Goal: Book appointment/travel/reservation

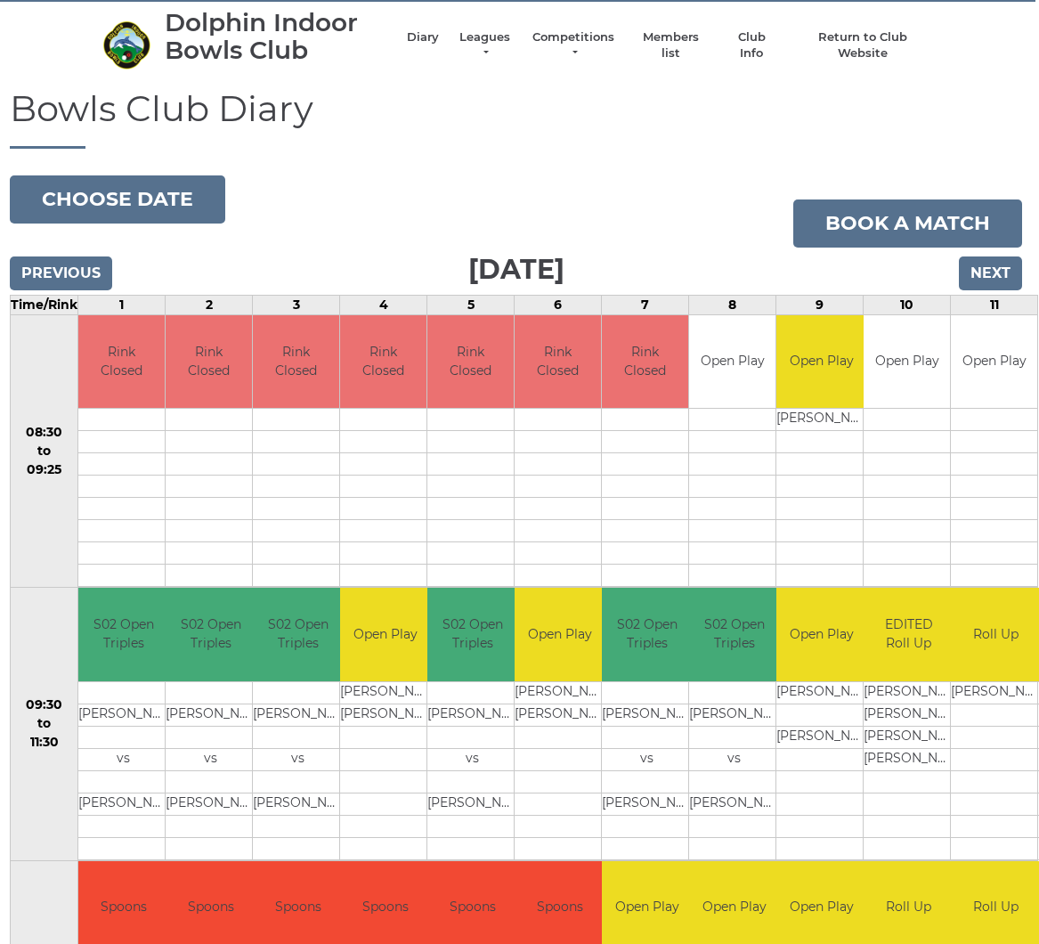
scroll to position [0, 4]
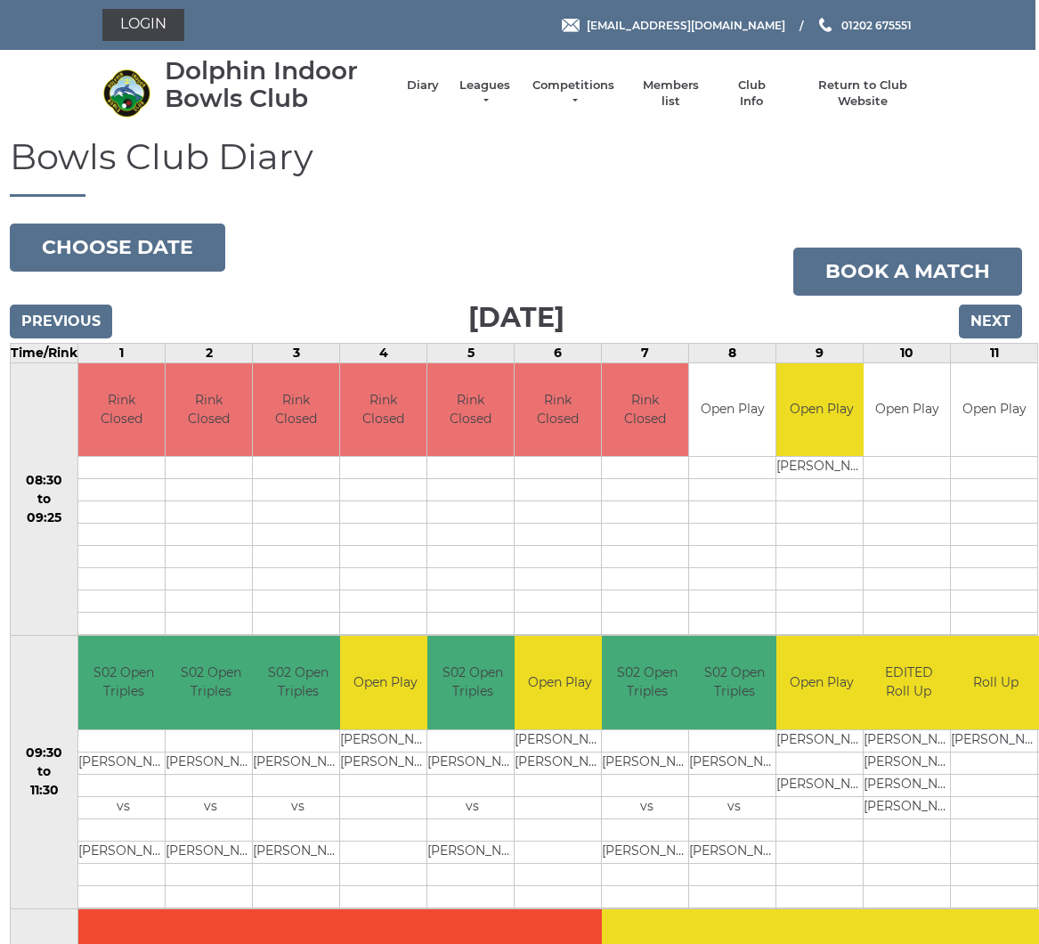
click at [134, 250] on button "Choose date" at bounding box center [117, 248] width 215 height 48
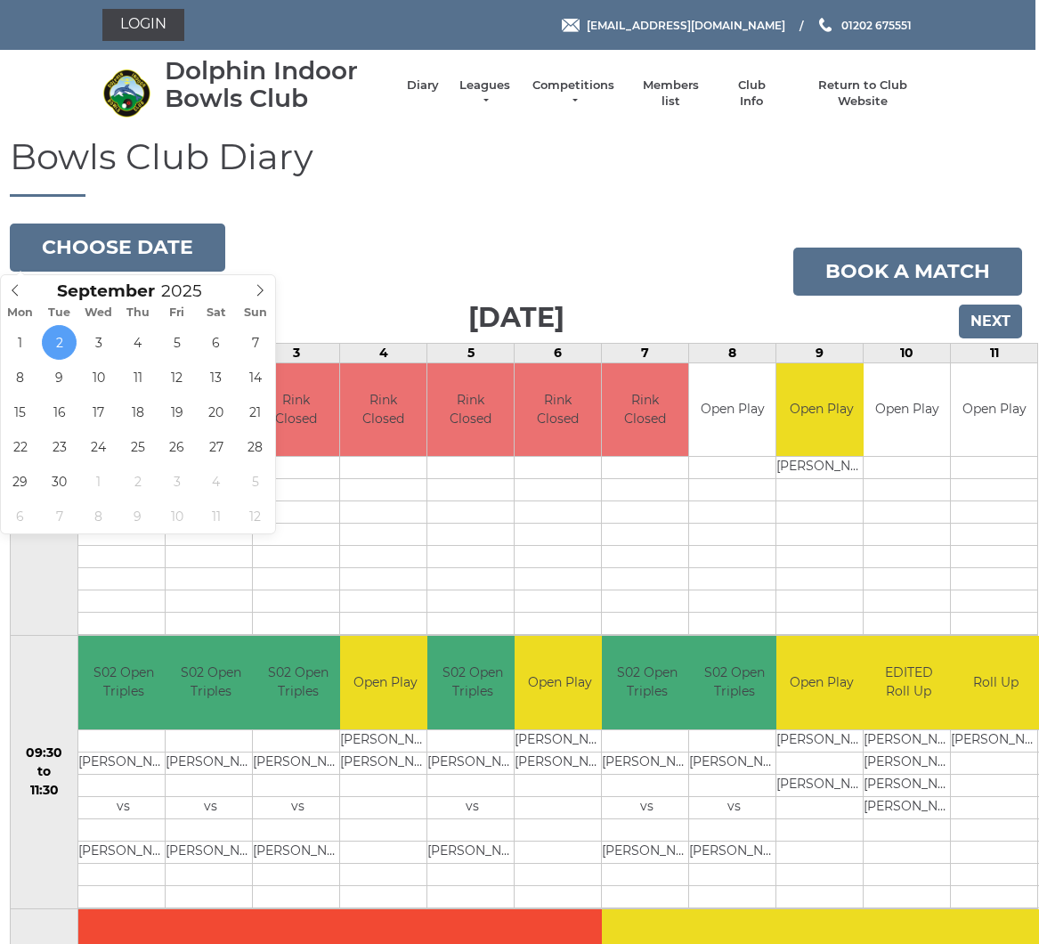
type input "2025-09-15"
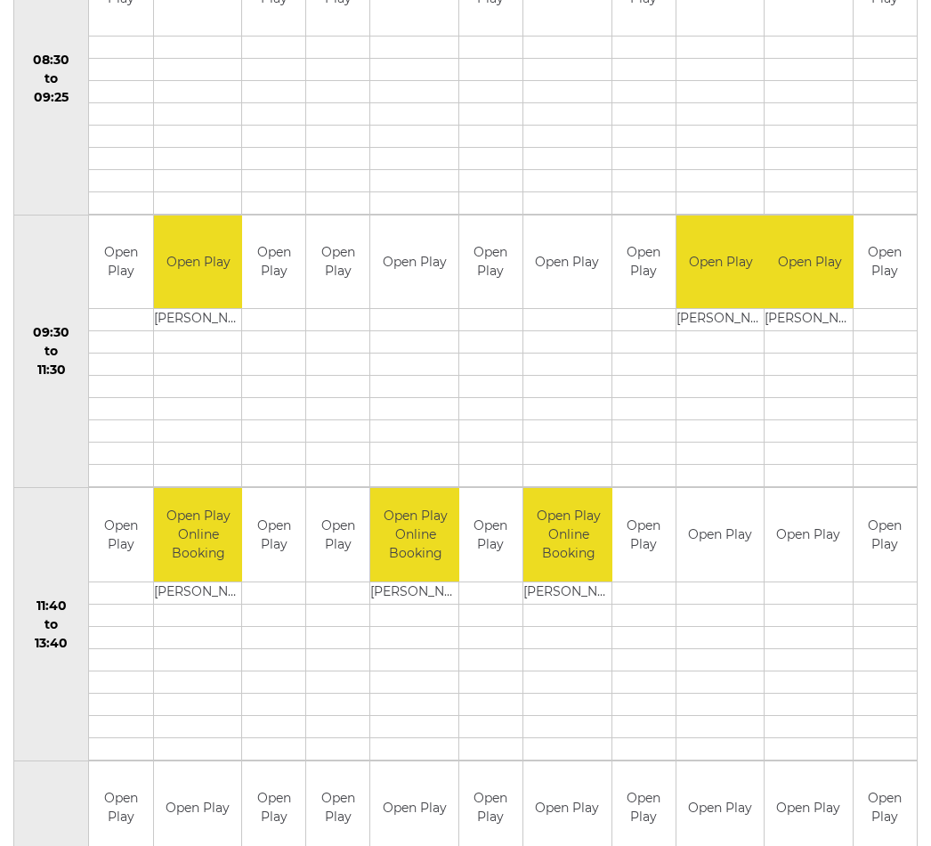
scroll to position [413, 0]
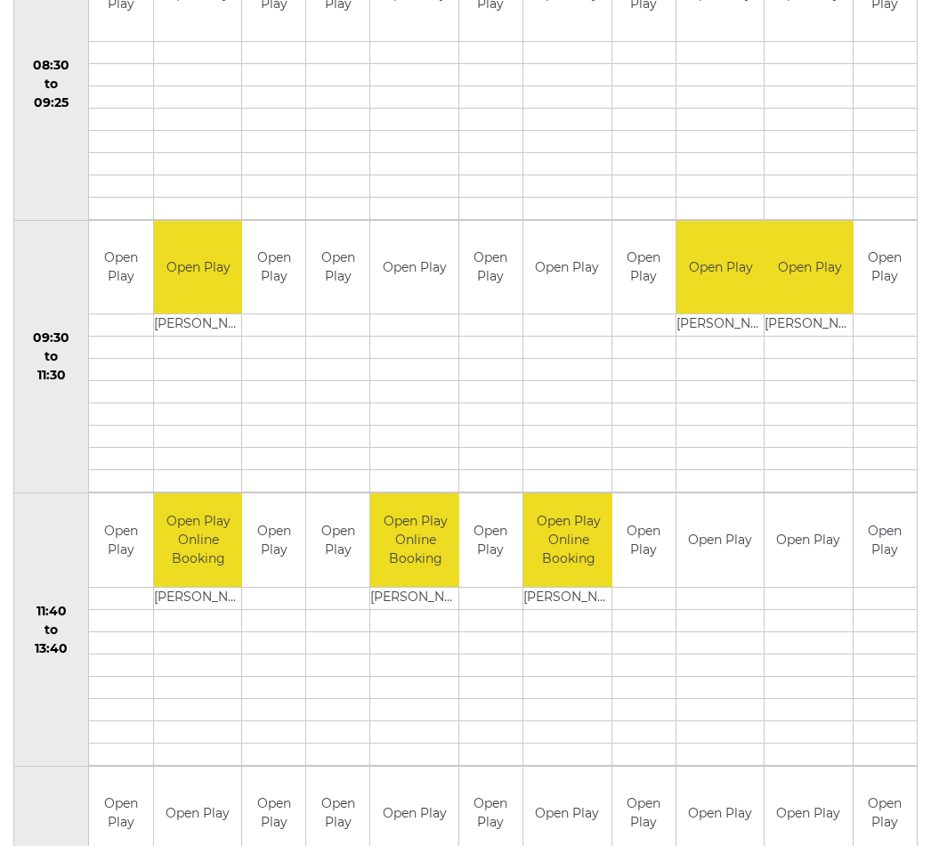
click at [707, 642] on td at bounding box center [720, 642] width 87 height 22
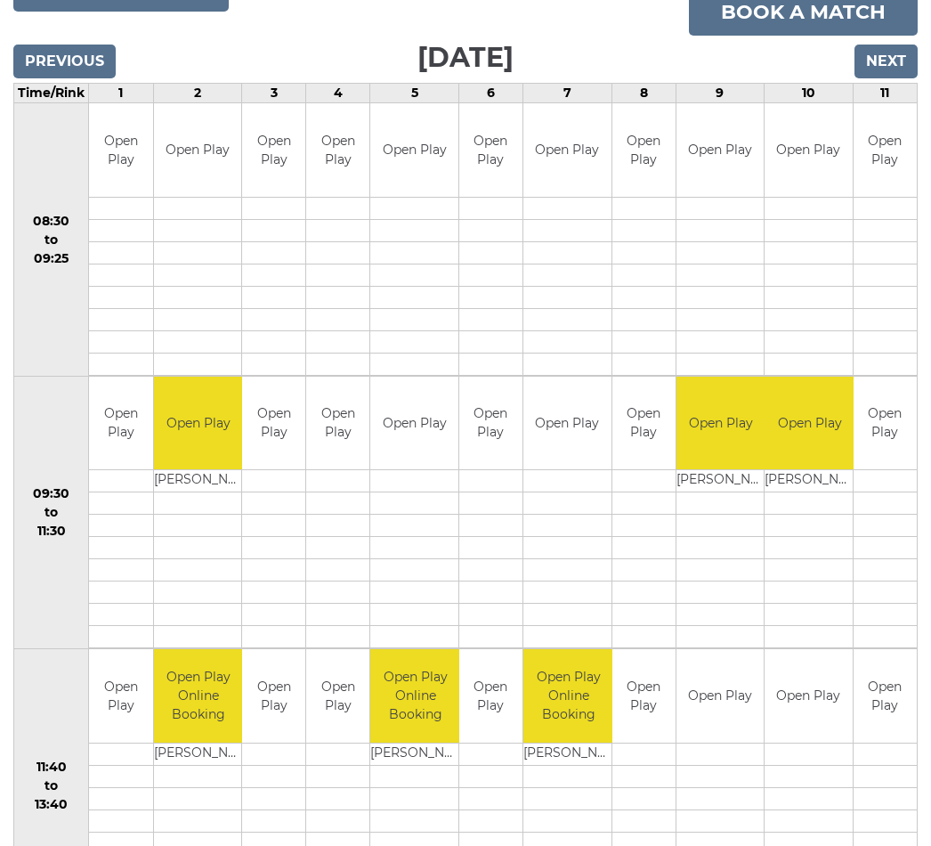
scroll to position [237, 0]
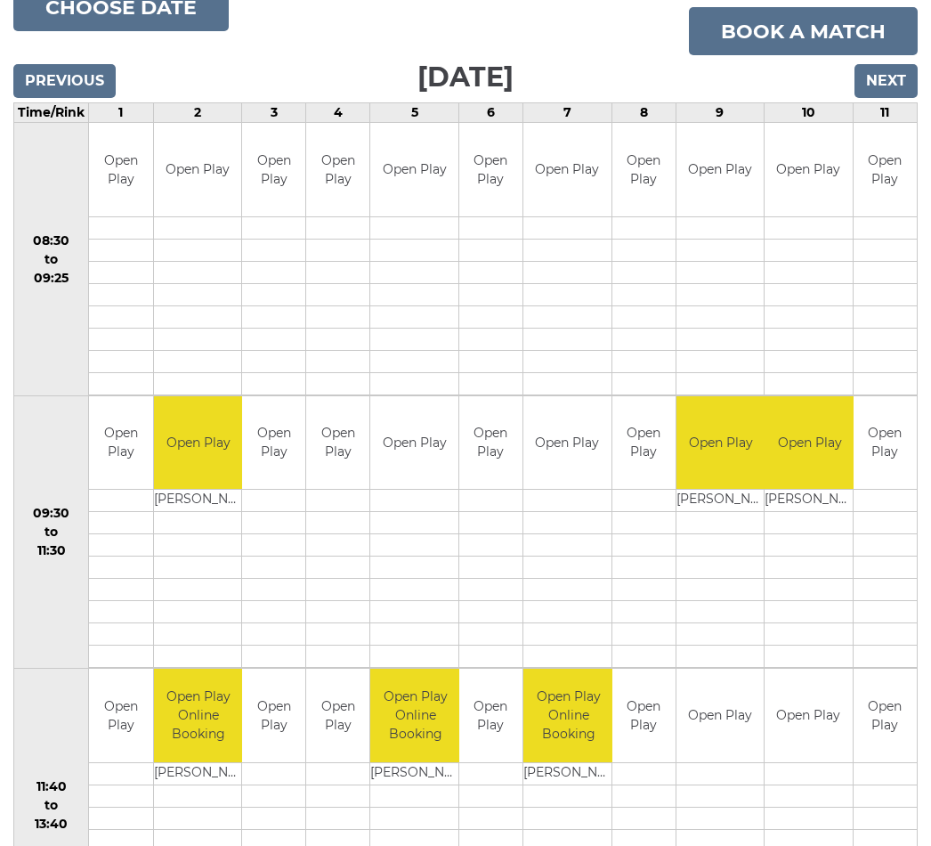
click at [876, 87] on input "Next" at bounding box center [886, 82] width 63 height 34
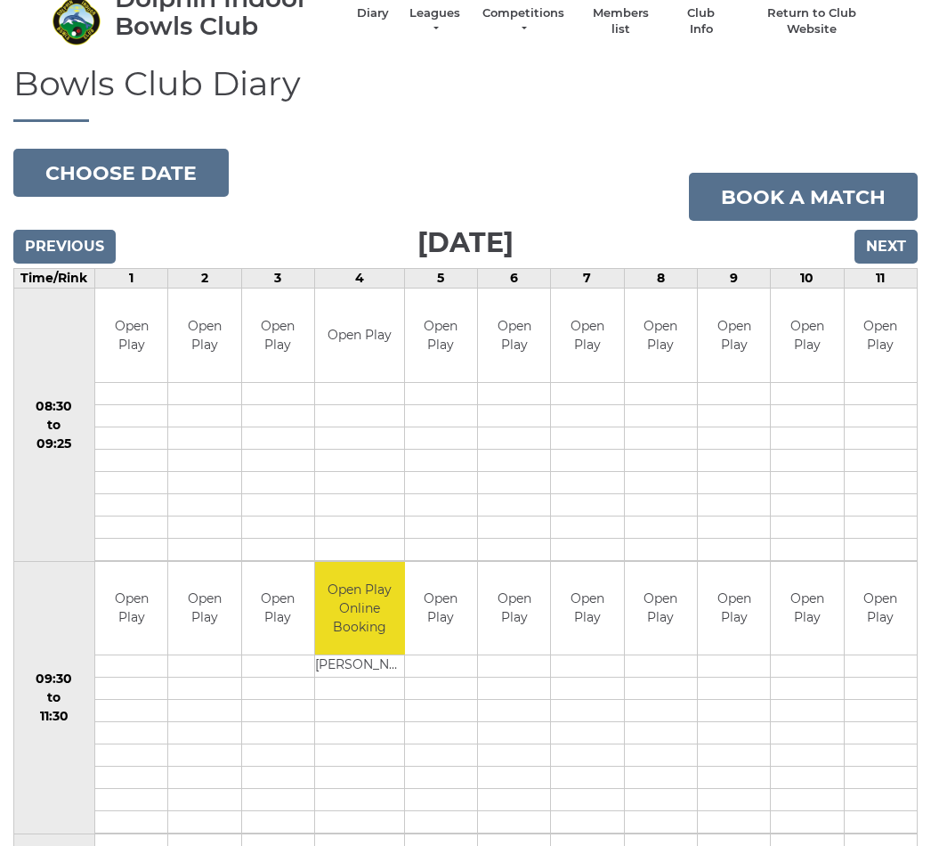
scroll to position [27, 0]
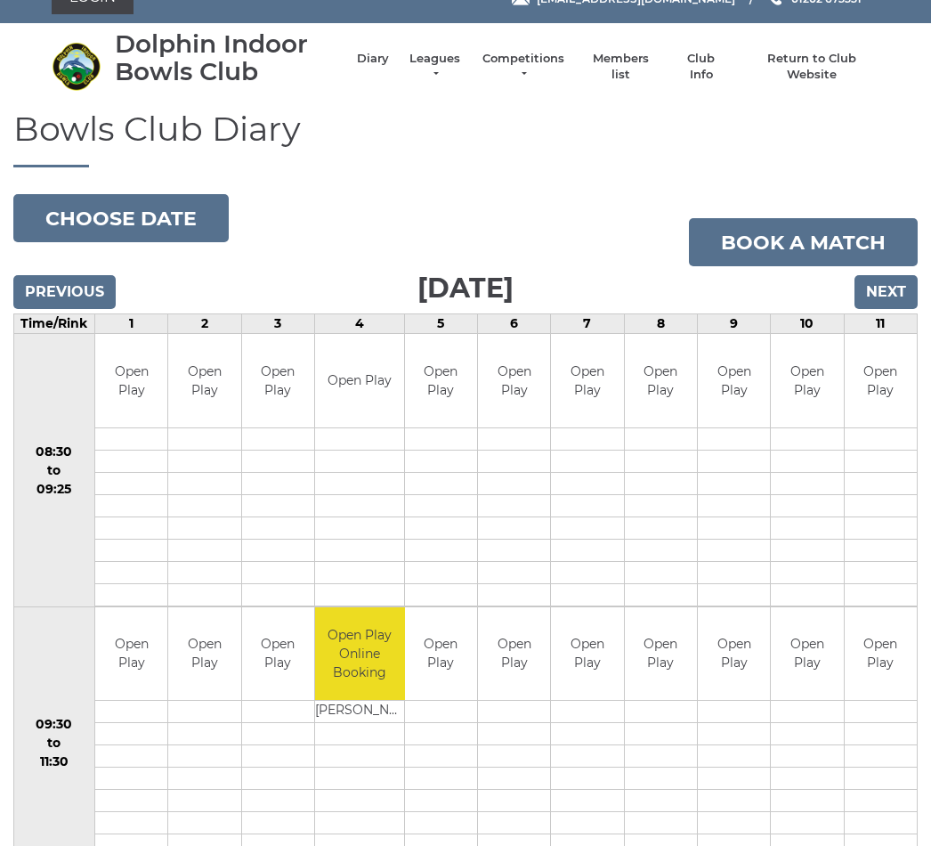
click at [885, 289] on input "Next" at bounding box center [886, 292] width 63 height 34
click at [888, 289] on input "Next" at bounding box center [886, 292] width 63 height 34
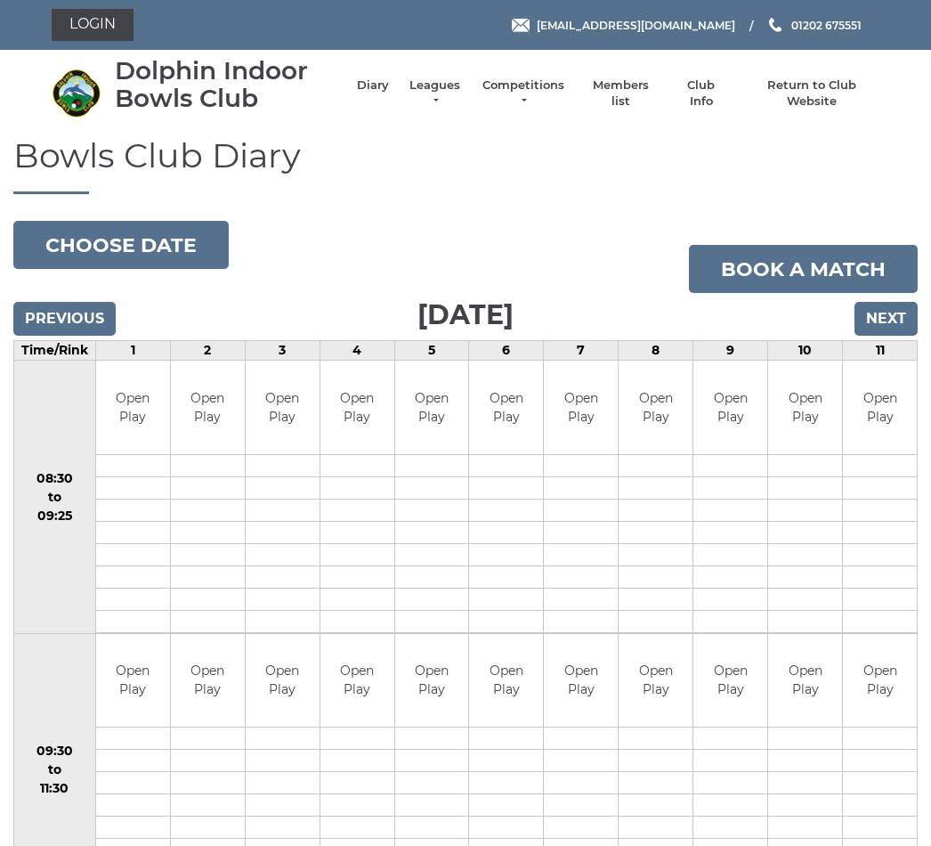
click at [894, 307] on input "Next" at bounding box center [886, 319] width 63 height 34
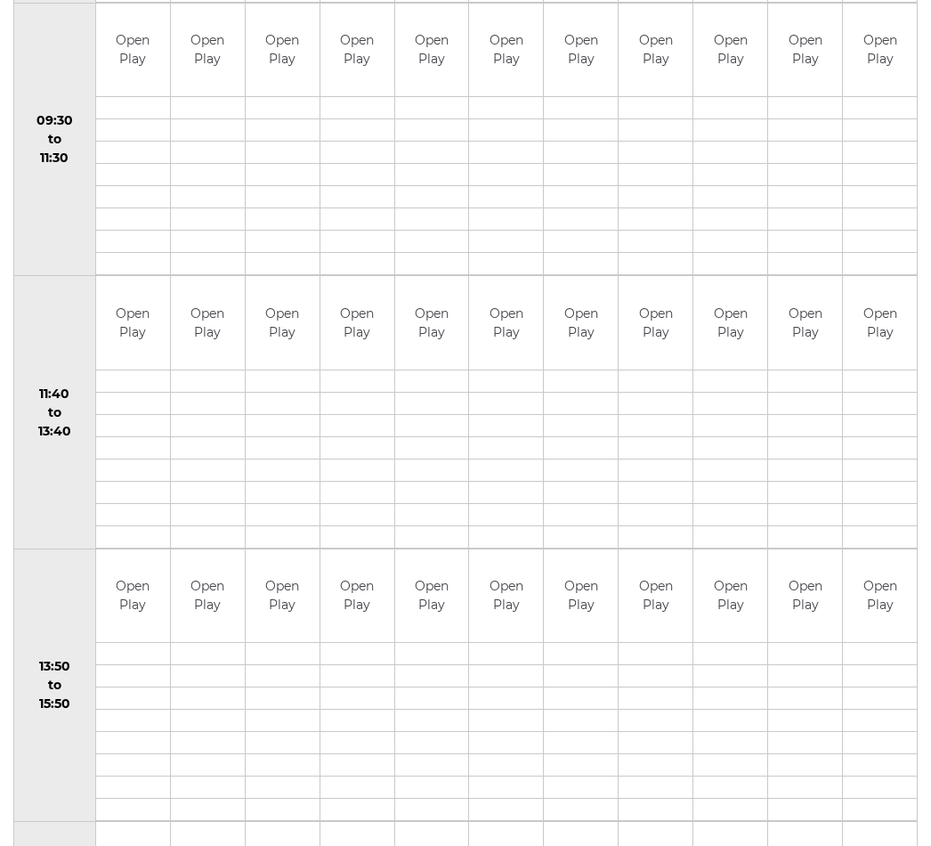
scroll to position [630, 0]
